Goal: Information Seeking & Learning: Learn about a topic

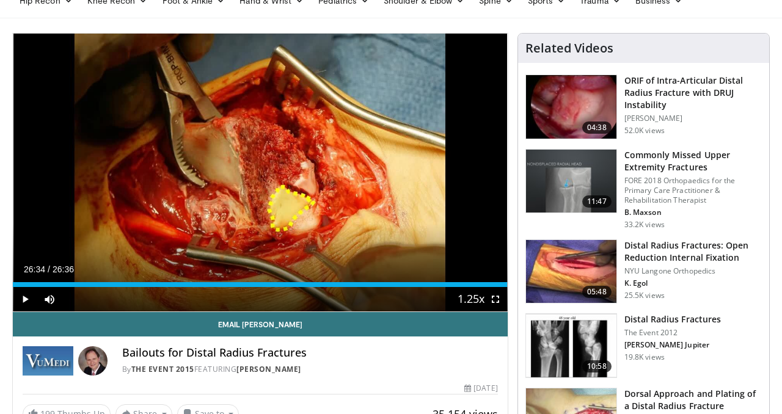
scroll to position [62, 0]
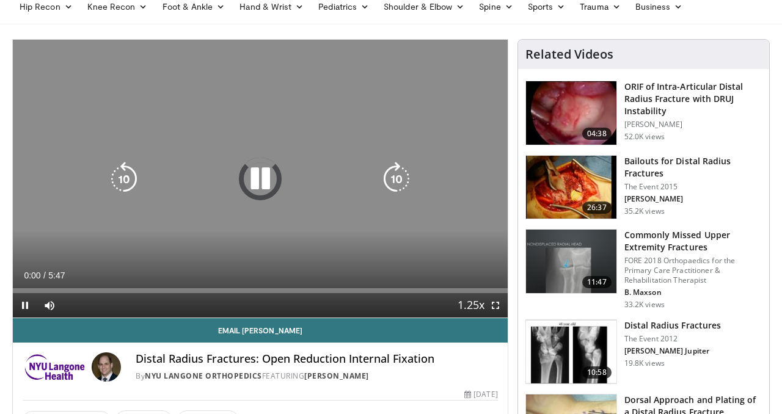
scroll to position [54, 0]
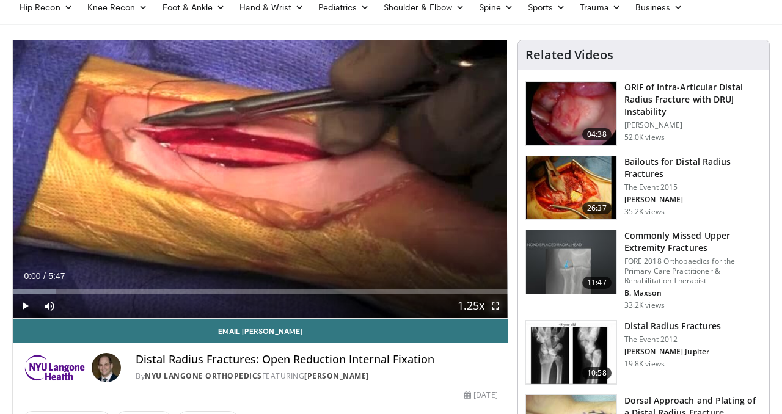
click at [496, 308] on span "Video Player" at bounding box center [495, 306] width 24 height 24
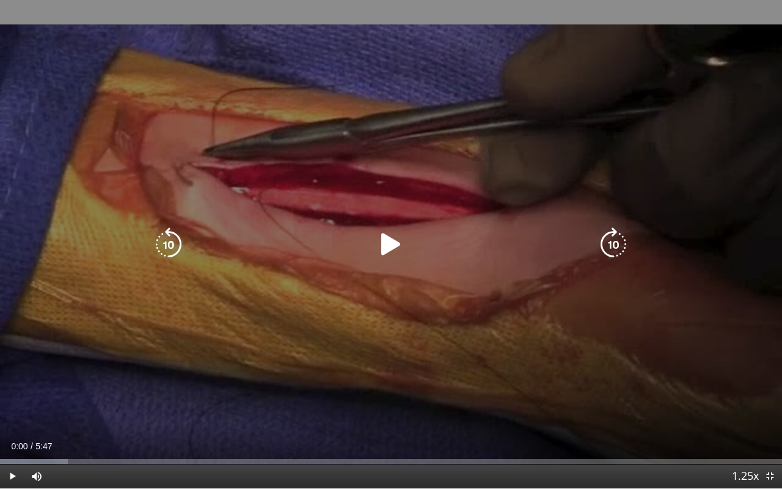
click at [386, 244] on icon "Video Player" at bounding box center [391, 244] width 34 height 34
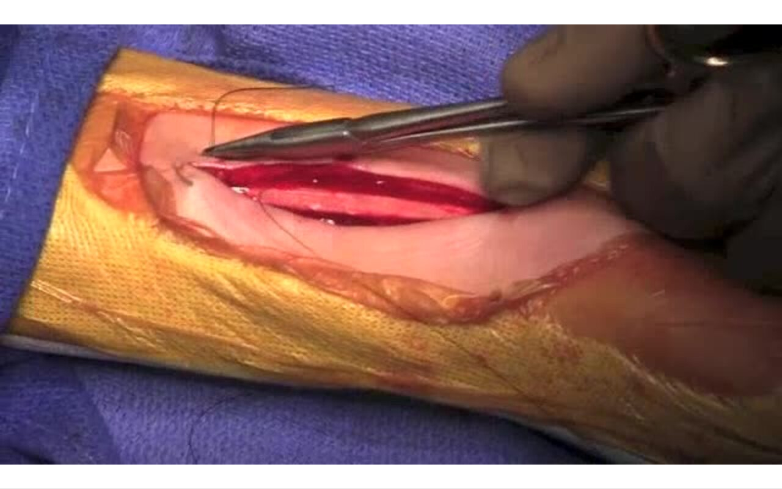
click at [719, 402] on div "10 seconds Tap to unmute" at bounding box center [391, 244] width 782 height 488
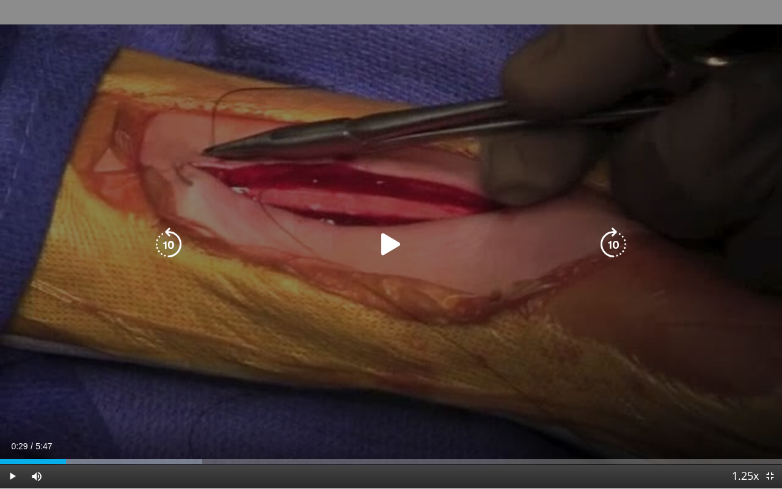
click at [620, 391] on div "10 seconds Tap to unmute" at bounding box center [391, 244] width 782 height 488
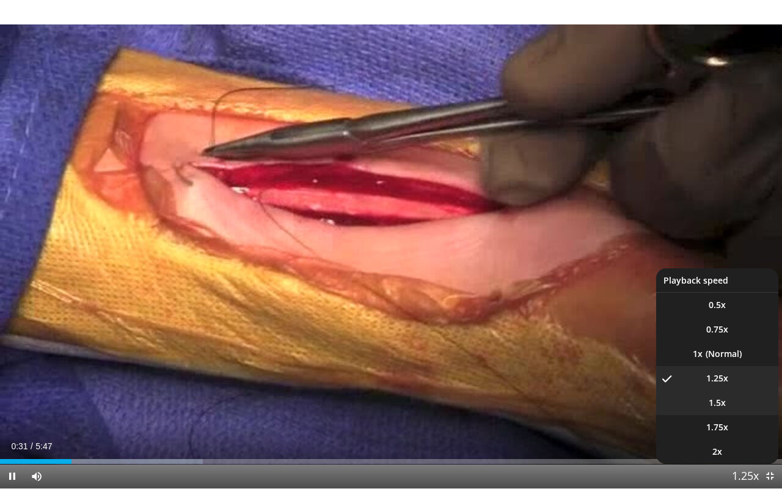
click at [722, 403] on span "1.5x" at bounding box center [717, 403] width 17 height 12
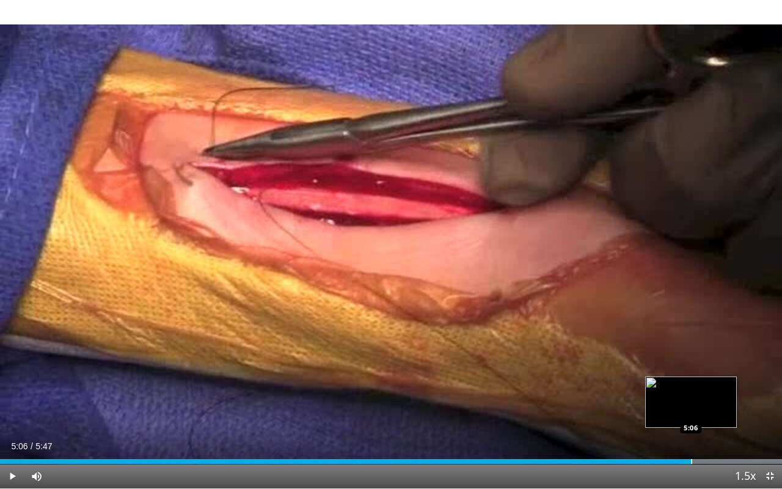
click at [691, 414] on div "Progress Bar" at bounding box center [691, 461] width 1 height 5
click at [706, 414] on div "Progress Bar" at bounding box center [706, 461] width 1 height 5
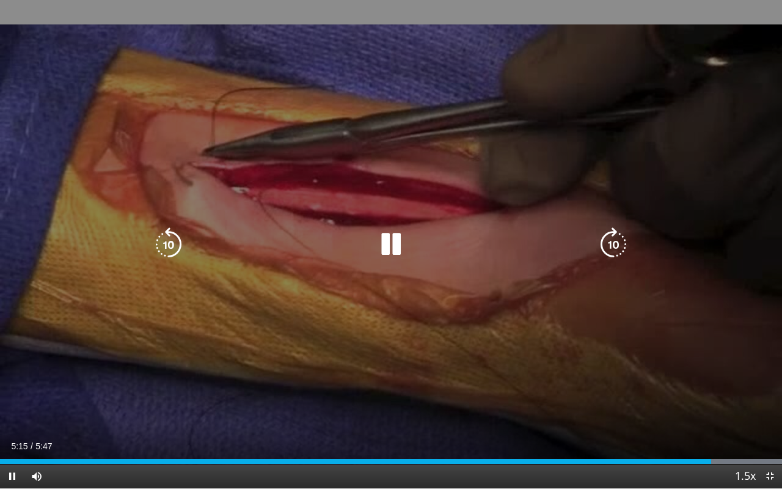
click at [754, 414] on div "10 seconds Tap to unmute" at bounding box center [391, 244] width 782 height 488
click at [708, 345] on div "10 seconds Tap to unmute" at bounding box center [391, 244] width 782 height 488
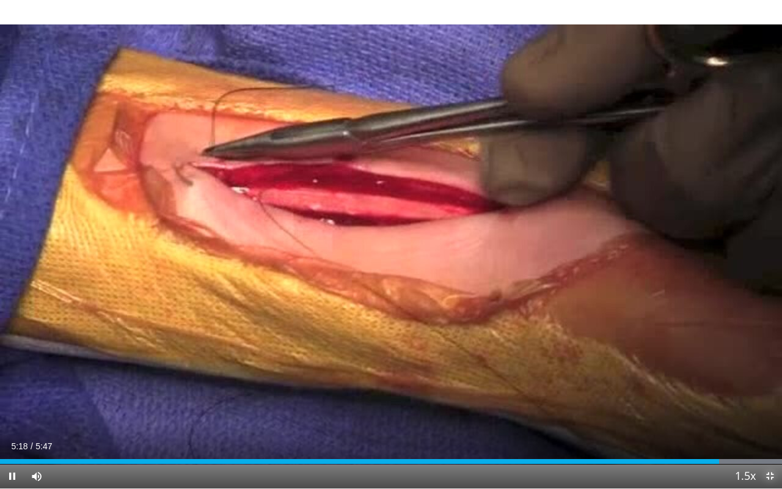
click at [770, 414] on span "Video Player" at bounding box center [770, 476] width 24 height 24
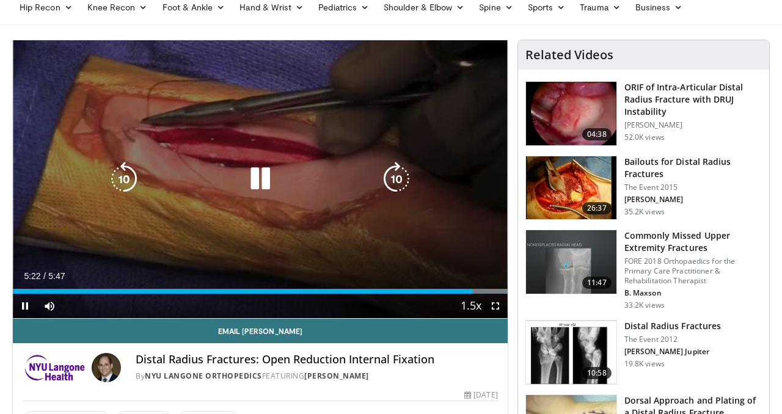
click at [265, 181] on icon "Video Player" at bounding box center [260, 179] width 34 height 34
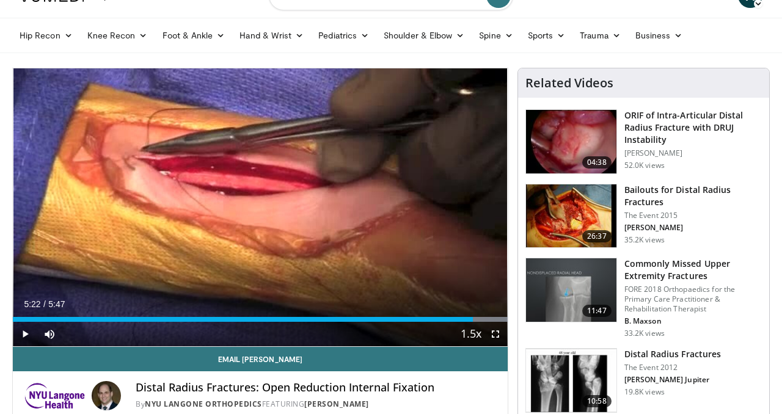
scroll to position [20, 0]
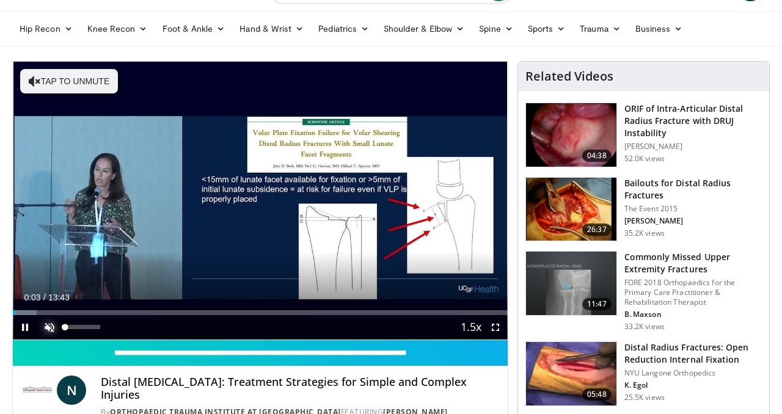
click at [51, 326] on span "Video Player" at bounding box center [49, 327] width 24 height 24
click at [496, 329] on span "Video Player" at bounding box center [495, 327] width 24 height 24
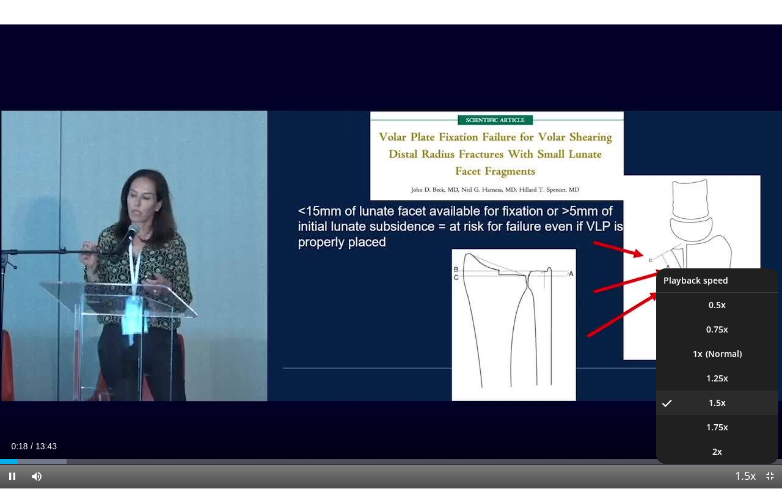
click at [749, 414] on span "Video Player" at bounding box center [745, 476] width 17 height 24
click at [747, 414] on span "Video Player" at bounding box center [745, 476] width 17 height 24
click at [722, 378] on span "1.25x" at bounding box center [718, 378] width 22 height 12
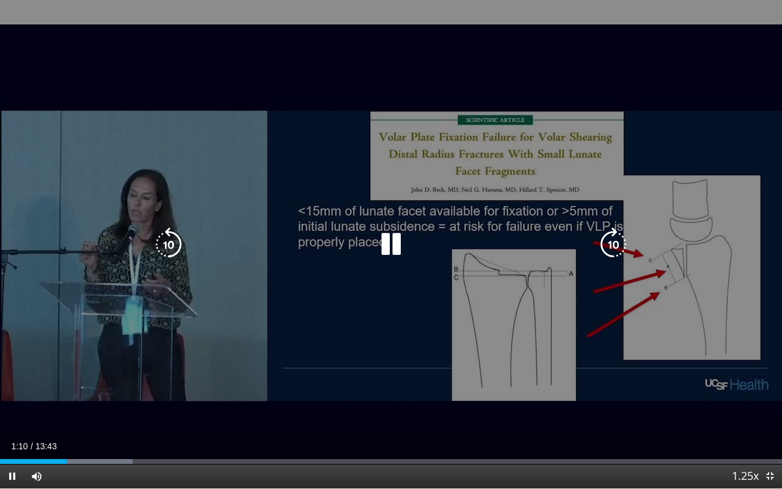
click at [699, 343] on div "10 seconds Tap to unmute" at bounding box center [391, 244] width 782 height 488
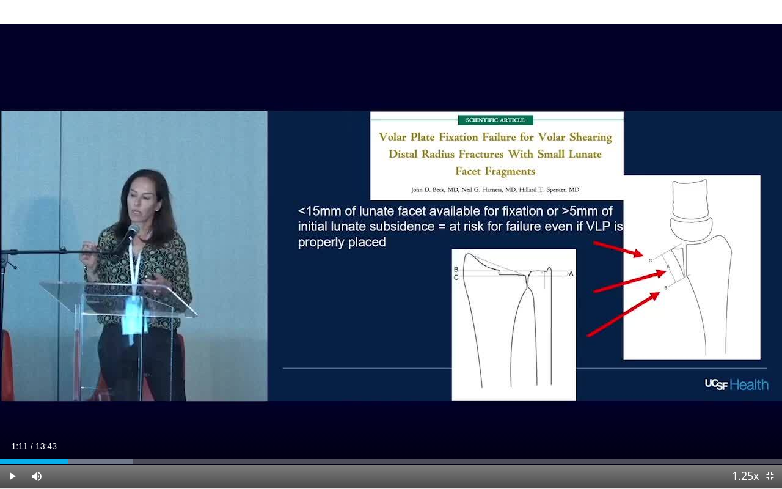
click at [387, 246] on div "10 seconds Tap to unmute" at bounding box center [391, 244] width 782 height 488
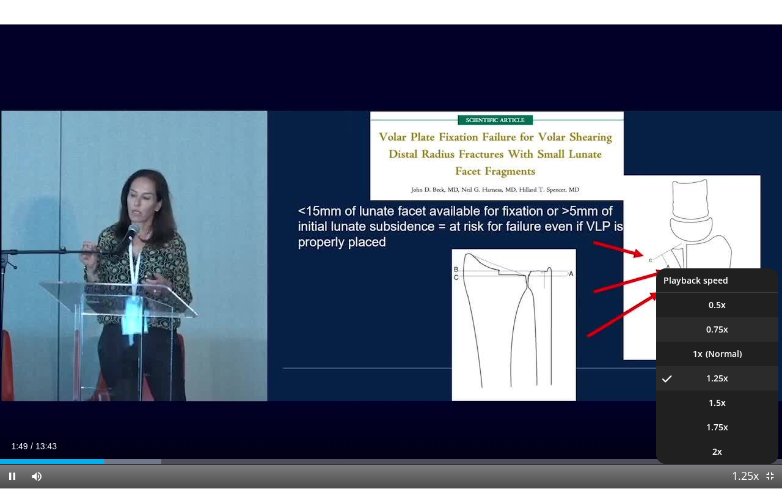
click at [721, 333] on span "0.75x" at bounding box center [718, 329] width 22 height 12
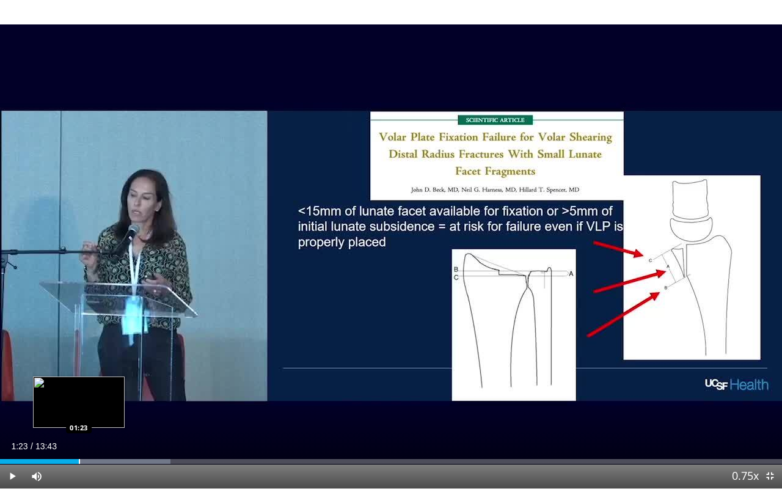
click at [79, 414] on div "Progress Bar" at bounding box center [79, 461] width 1 height 5
click at [85, 414] on div "Progress Bar" at bounding box center [85, 461] width 1 height 5
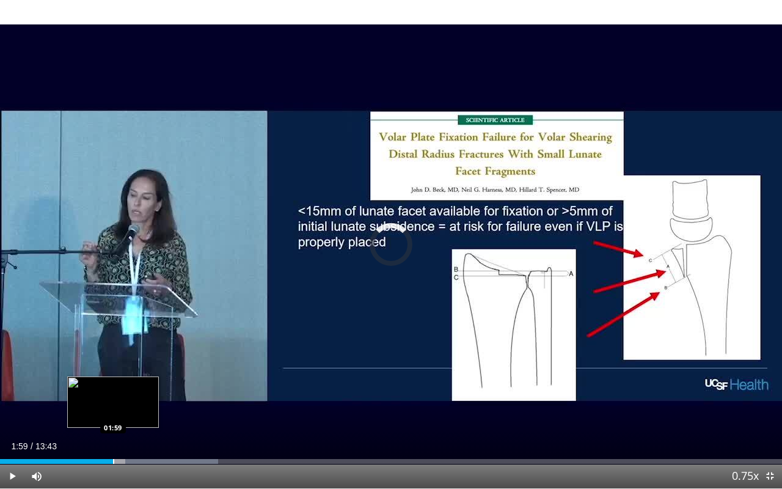
click at [113, 414] on div "Progress Bar" at bounding box center [113, 461] width 1 height 5
click at [108, 414] on div "Progress Bar" at bounding box center [108, 461] width 1 height 5
click at [101, 414] on div "Progress Bar" at bounding box center [101, 461] width 1 height 5
click at [106, 414] on div "Progress Bar" at bounding box center [106, 461] width 1 height 5
click at [97, 414] on div "Progress Bar" at bounding box center [97, 461] width 1 height 5
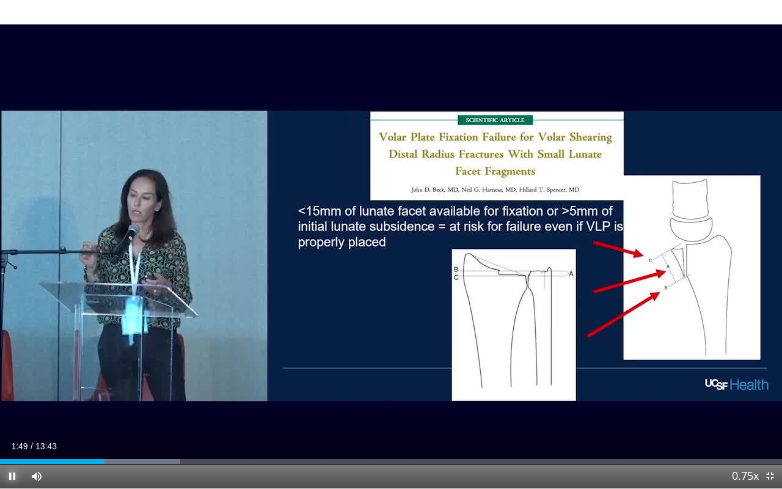
click at [13, 414] on span "Video Player" at bounding box center [12, 476] width 24 height 24
click at [13, 414] on video-js "**********" at bounding box center [391, 244] width 782 height 489
click at [15, 414] on span "Video Player" at bounding box center [12, 476] width 24 height 24
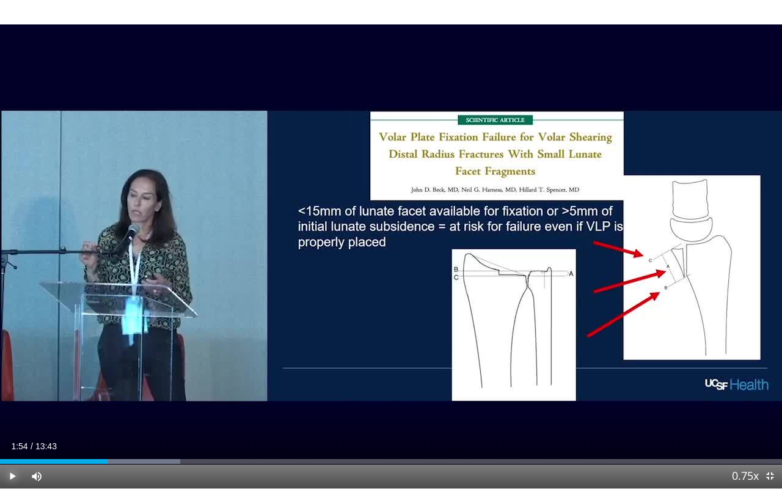
click at [15, 414] on span "Video Player" at bounding box center [12, 476] width 24 height 24
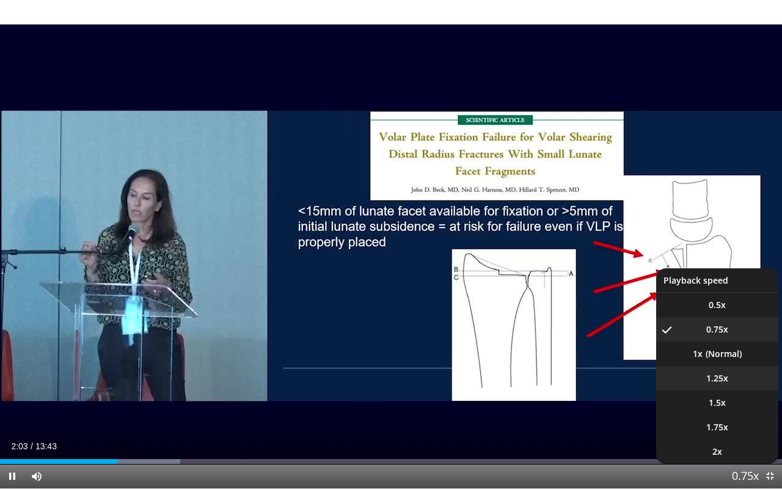
click at [724, 376] on span "1.25x" at bounding box center [718, 378] width 22 height 12
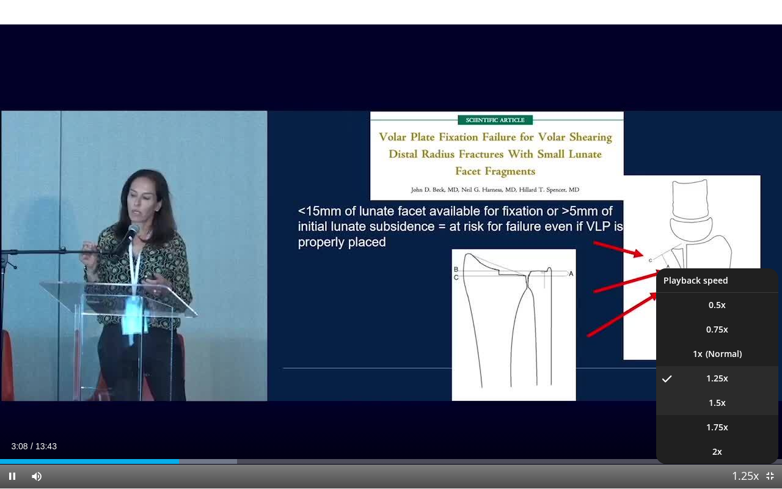
click at [722, 402] on span "1.5x" at bounding box center [717, 403] width 17 height 12
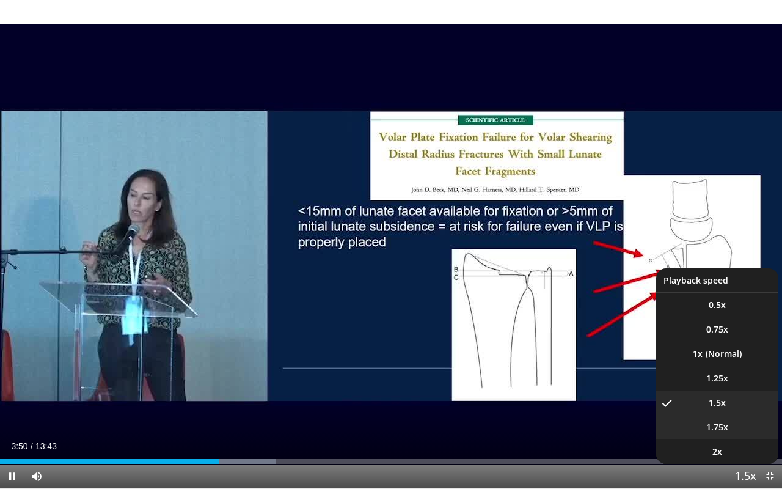
click at [724, 414] on span "1.75x" at bounding box center [718, 427] width 22 height 12
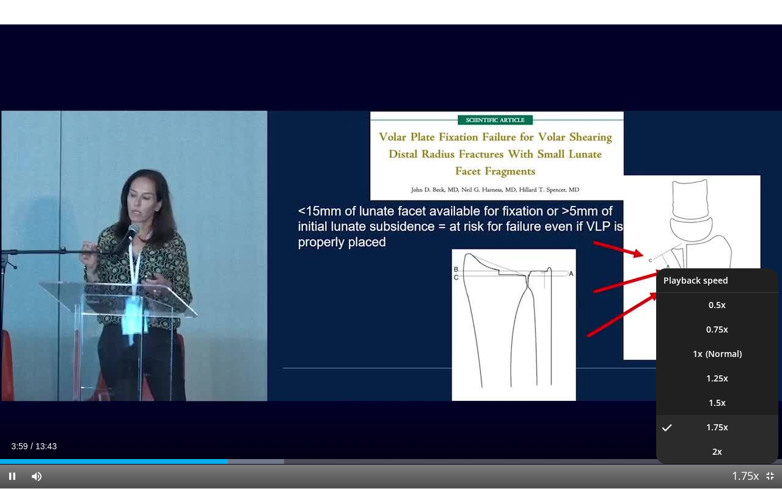
click at [722, 414] on span "2x" at bounding box center [718, 452] width 10 height 12
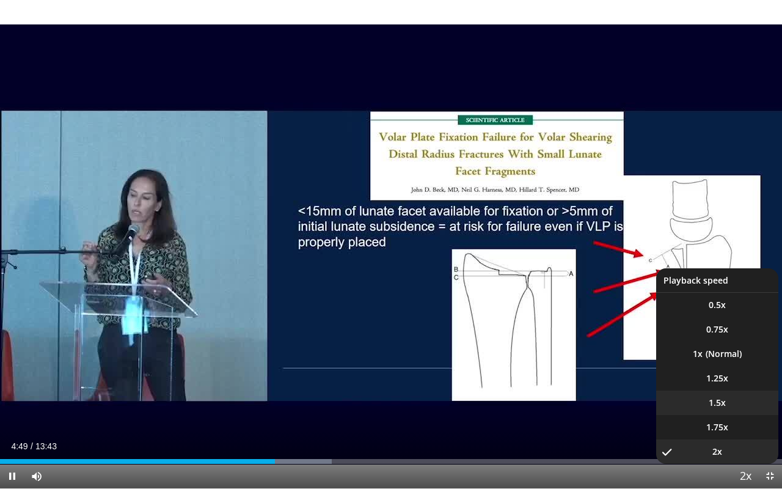
click at [718, 399] on span "1.5x" at bounding box center [717, 403] width 17 height 12
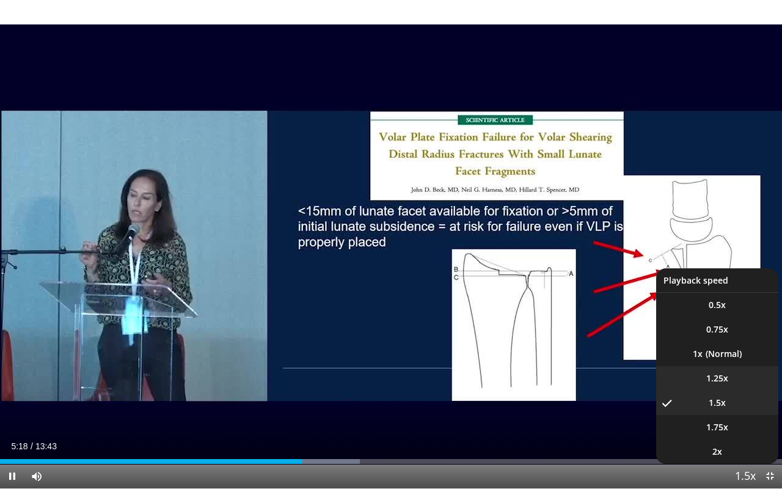
click at [717, 377] on span "1.25x" at bounding box center [718, 378] width 22 height 12
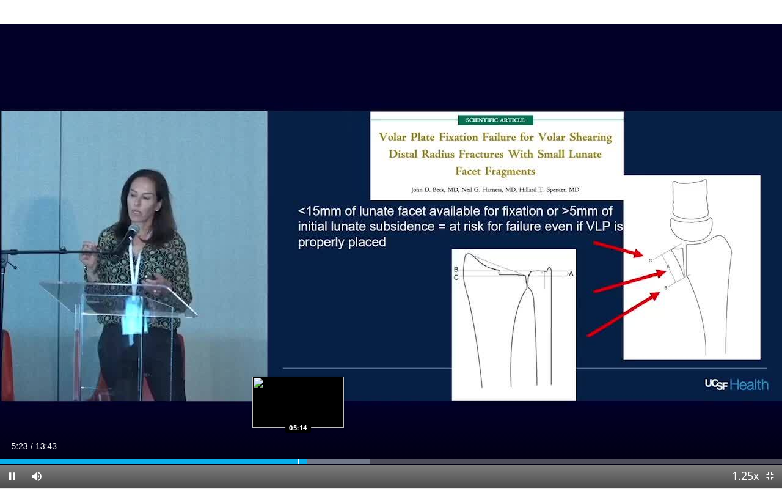
click at [298, 414] on div "Progress Bar" at bounding box center [298, 461] width 1 height 5
click at [296, 414] on div "Progress Bar" at bounding box center [296, 461] width 1 height 5
click at [285, 414] on div "Progress Bar" at bounding box center [285, 461] width 1 height 5
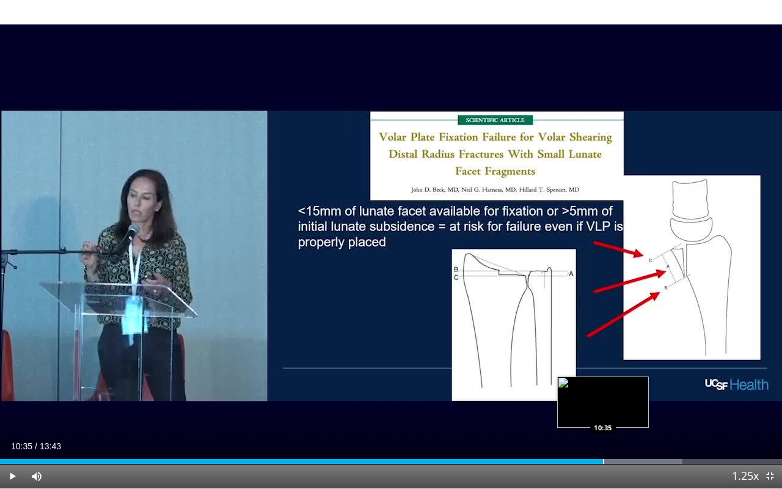
click at [603, 414] on div "Progress Bar" at bounding box center [603, 461] width 1 height 5
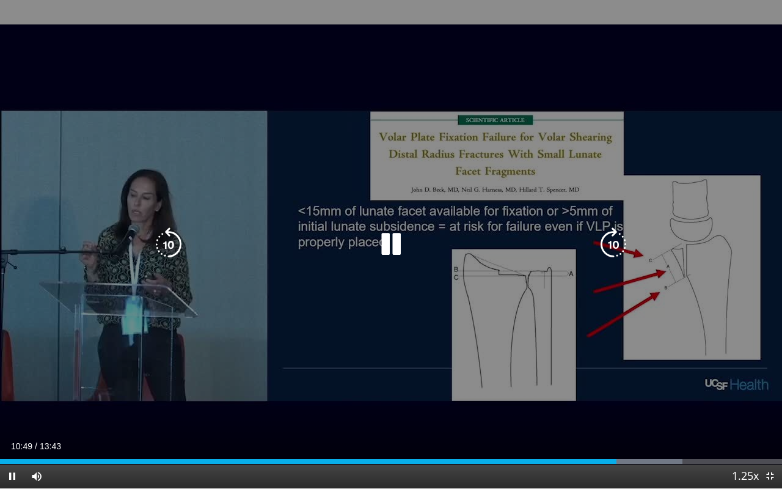
click at [658, 414] on div "10 seconds Tap to unmute" at bounding box center [391, 244] width 782 height 488
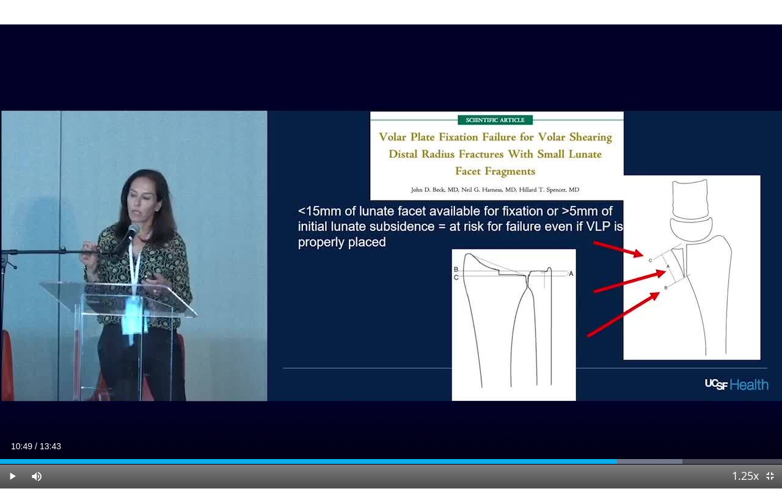
click at [701, 414] on div "Current Time 10:49 / Duration 13:43" at bounding box center [391, 446] width 782 height 11
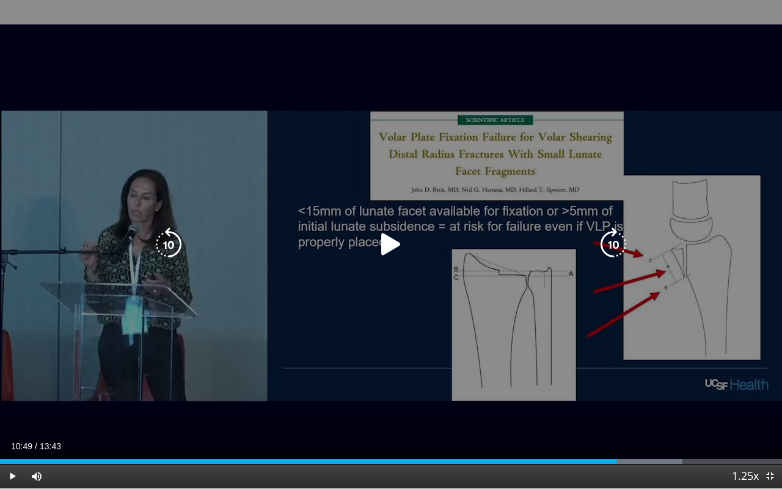
click at [677, 404] on div "10 seconds Tap to unmute" at bounding box center [391, 244] width 782 height 488
click at [645, 378] on div "10 seconds Tap to unmute" at bounding box center [391, 244] width 782 height 488
click at [621, 378] on div "10 seconds Tap to unmute" at bounding box center [391, 244] width 782 height 488
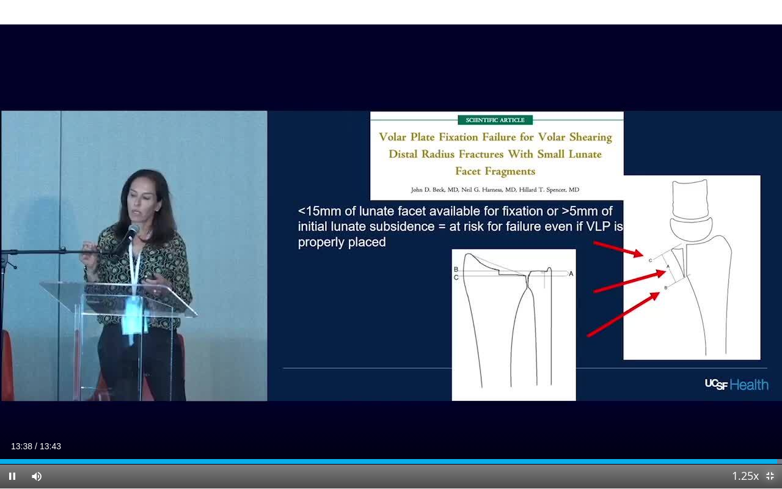
click at [769, 414] on span "Video Player" at bounding box center [770, 476] width 24 height 24
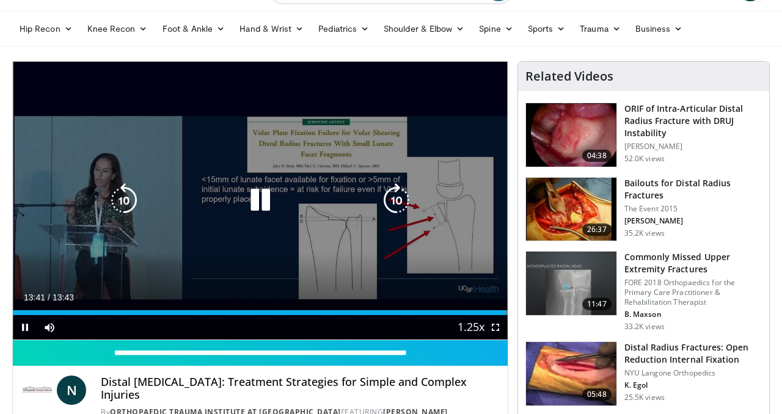
click at [257, 209] on icon "Video Player" at bounding box center [260, 200] width 34 height 34
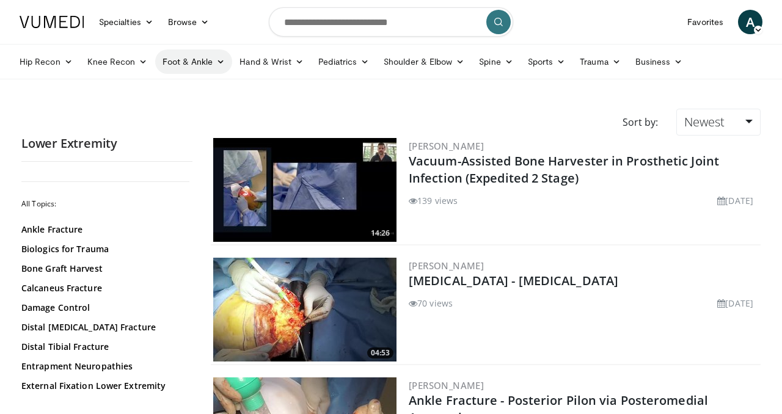
click at [191, 65] on link "Foot & Ankle" at bounding box center [194, 62] width 78 height 24
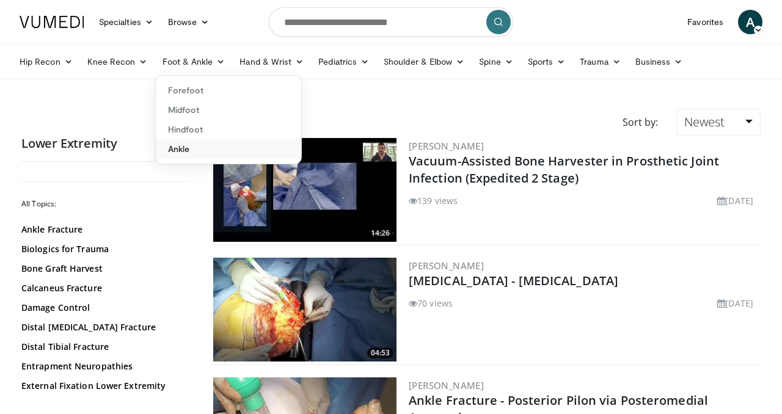
click at [183, 151] on link "Ankle" at bounding box center [228, 149] width 145 height 20
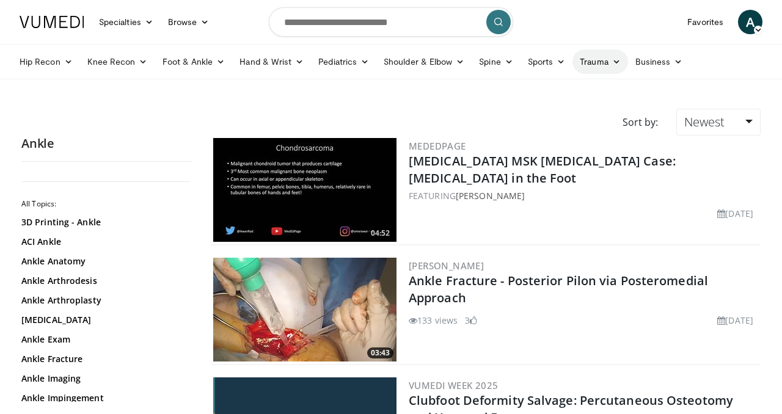
click at [600, 66] on link "Trauma" at bounding box center [601, 62] width 56 height 24
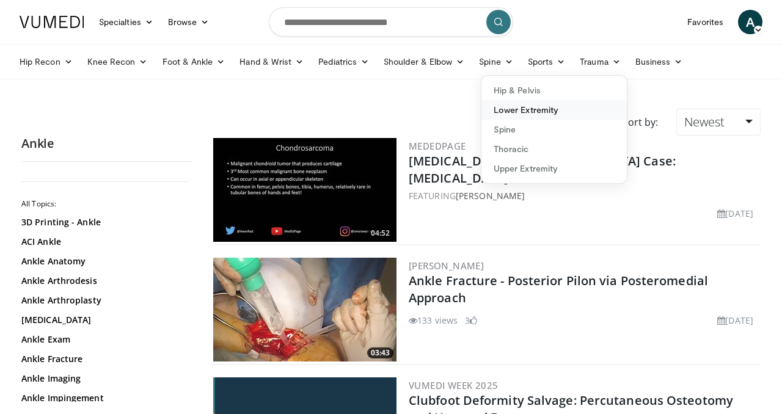
click at [563, 112] on link "Lower Extremity" at bounding box center [554, 110] width 145 height 20
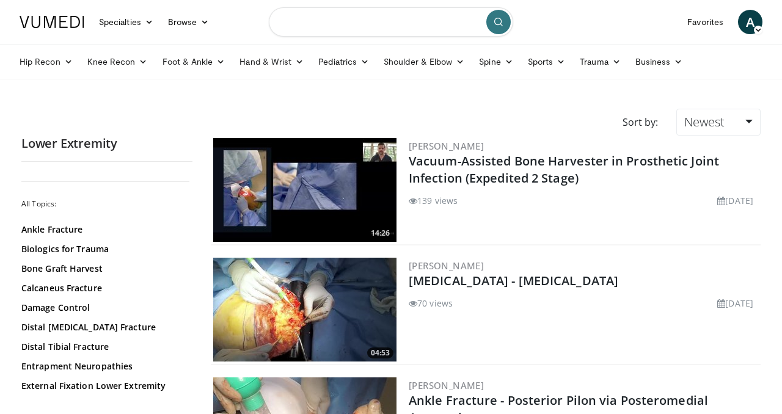
click at [318, 25] on input "Search topics, interventions" at bounding box center [391, 21] width 244 height 29
type input "**********"
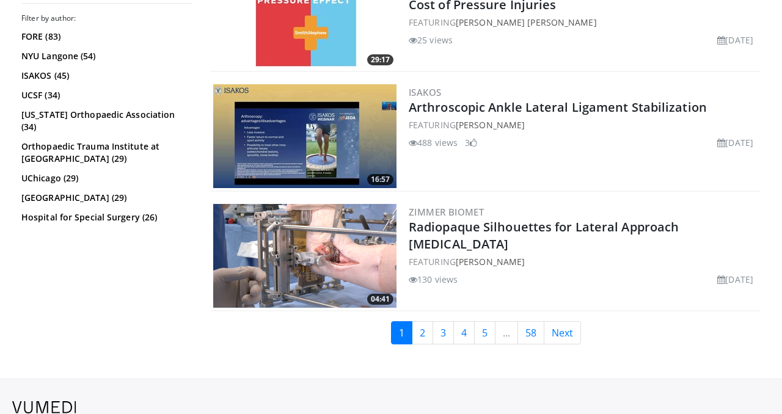
scroll to position [3066, 0]
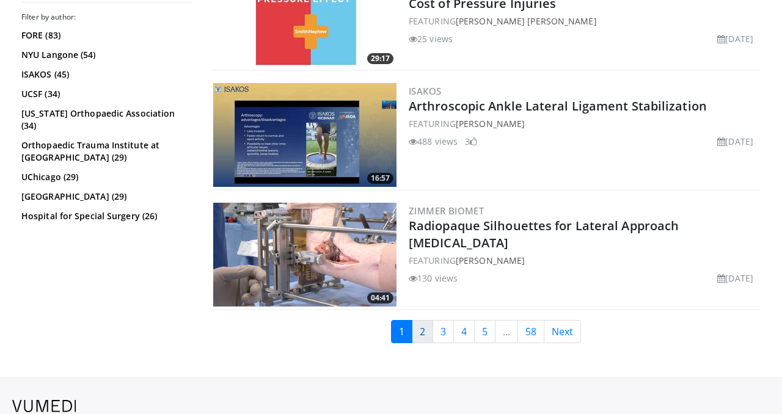
click at [420, 321] on link "2" at bounding box center [422, 331] width 21 height 23
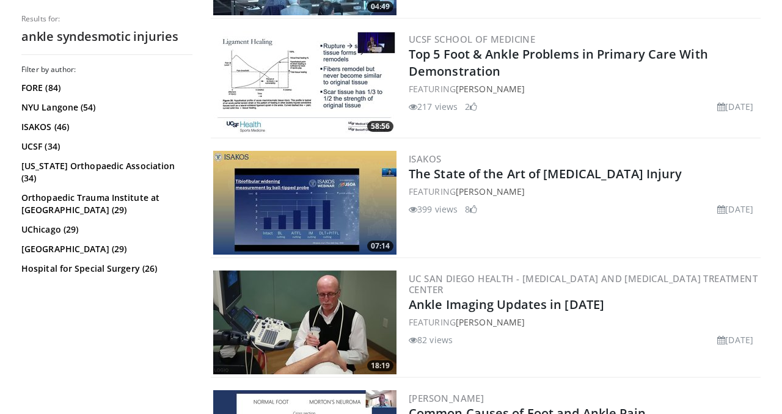
scroll to position [829, 0]
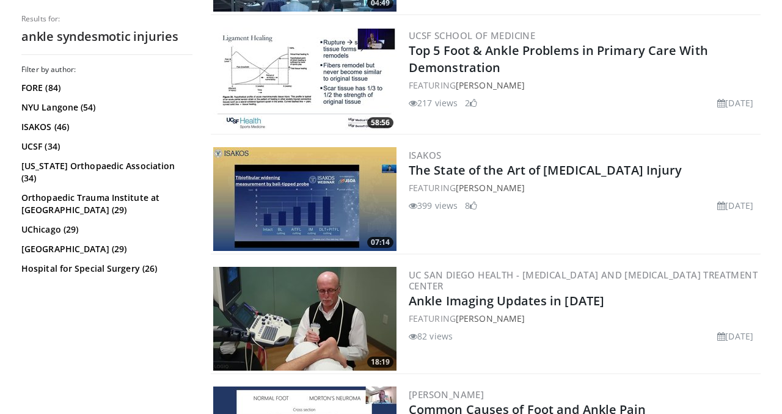
click at [615, 81] on div "FEATURING [PERSON_NAME]" at bounding box center [584, 85] width 350 height 13
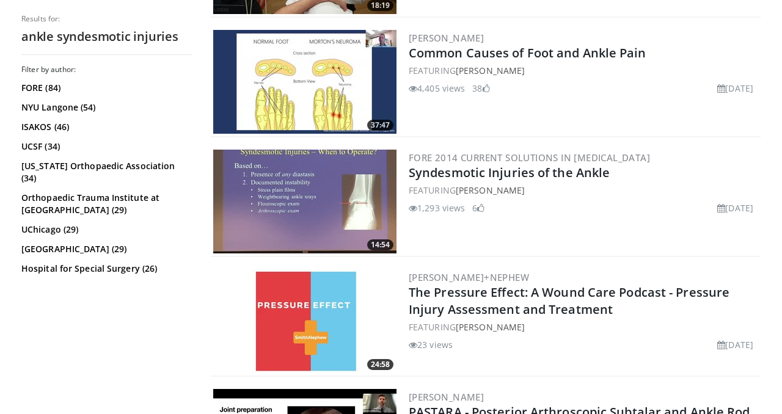
scroll to position [1187, 0]
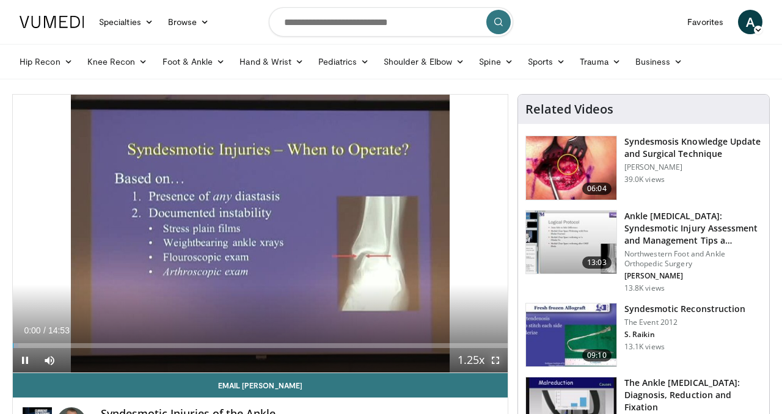
click at [499, 359] on span "Video Player" at bounding box center [495, 360] width 24 height 24
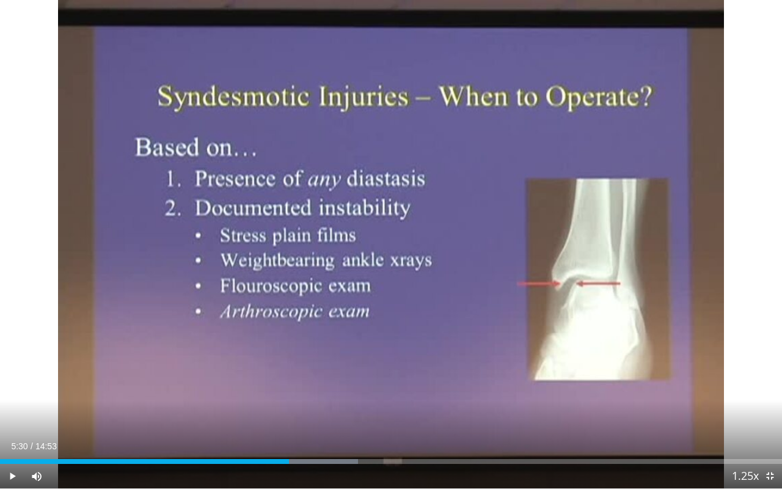
click at [289, 414] on div "Progress Bar" at bounding box center [289, 461] width 1 height 5
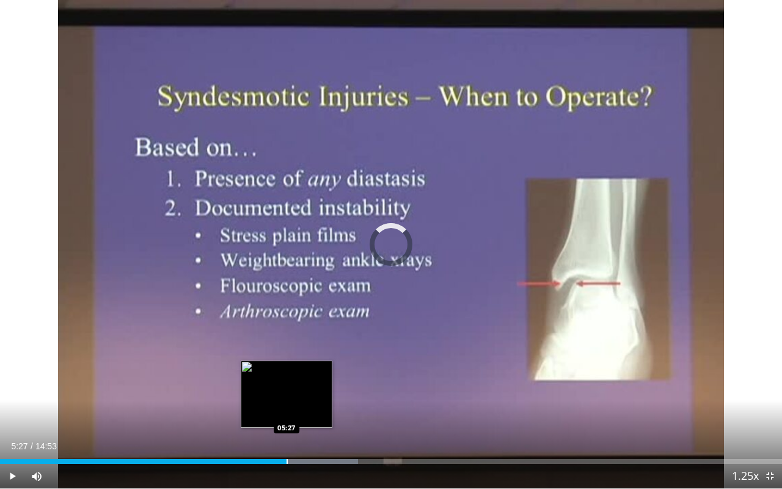
click at [287, 414] on div "Progress Bar" at bounding box center [287, 461] width 1 height 5
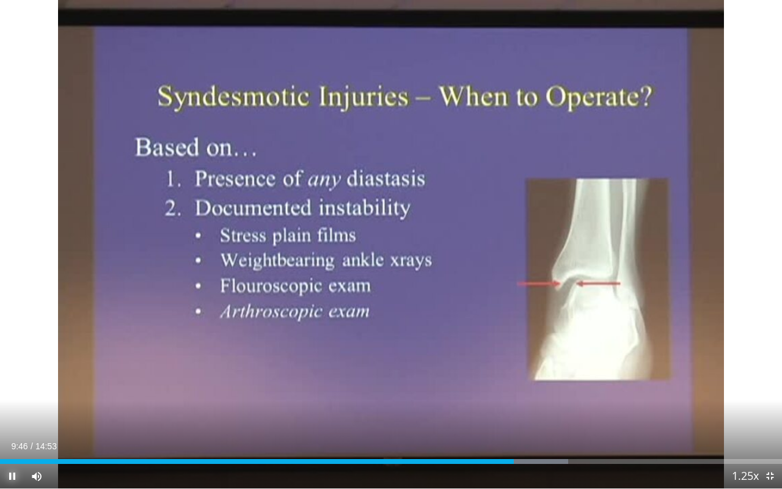
click at [9, 414] on span "Video Player" at bounding box center [12, 476] width 24 height 24
